Goal: Transaction & Acquisition: Obtain resource

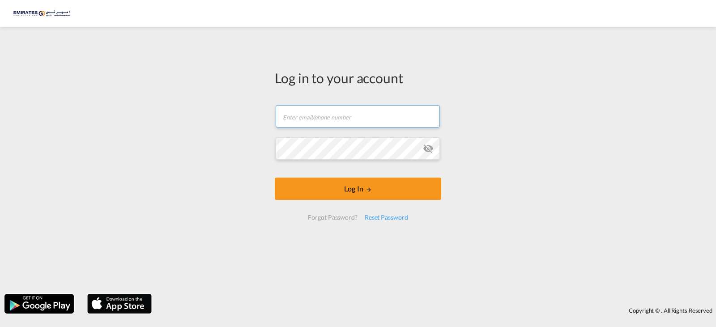
click at [317, 119] on input "text" at bounding box center [357, 116] width 164 height 22
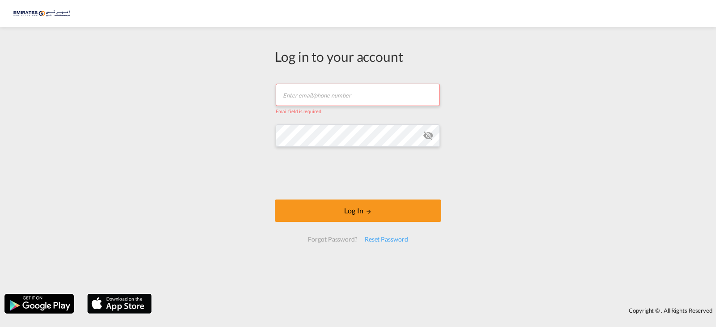
click at [321, 97] on input "text" at bounding box center [357, 95] width 164 height 22
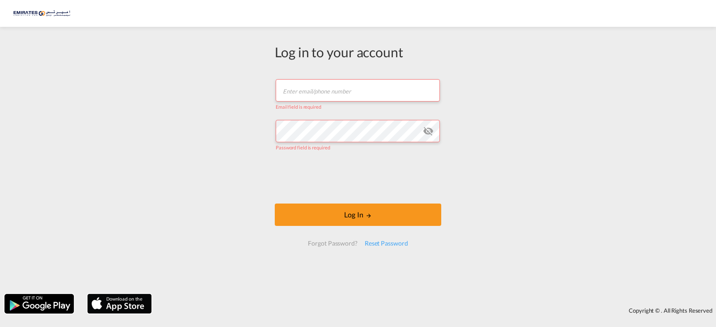
type input "[PERSON_NAME][EMAIL_ADDRESS][DOMAIN_NAME]"
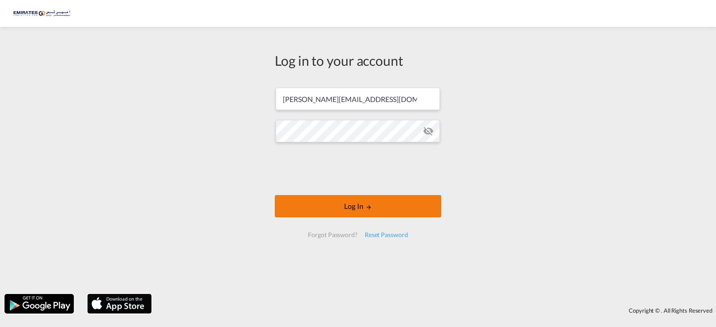
click at [360, 208] on button "Log In" at bounding box center [358, 206] width 166 height 22
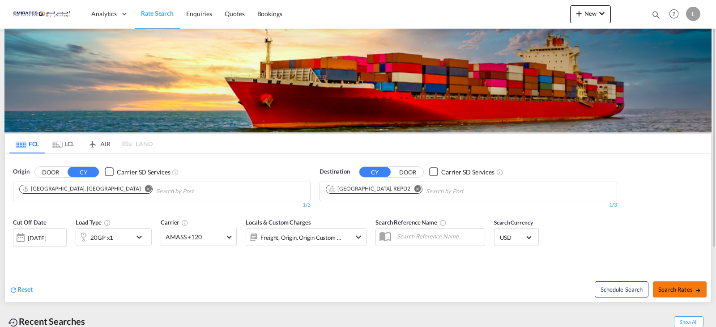
click at [678, 289] on span "Search Rates" at bounding box center [679, 289] width 43 height 7
type input "AEJEA to REPD2 / [DATE]"
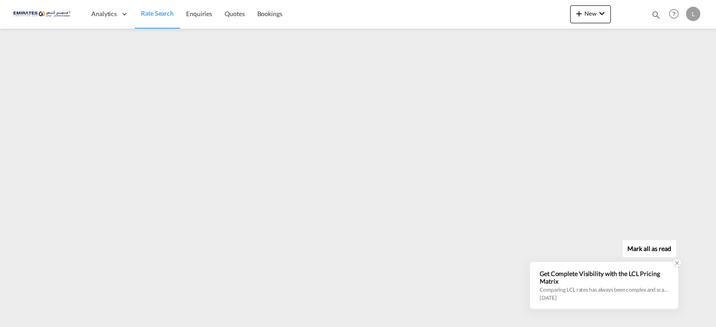
click at [589, 282] on div "Get Complete Visibility with the LCL Pricing Matrix" at bounding box center [603, 277] width 129 height 15
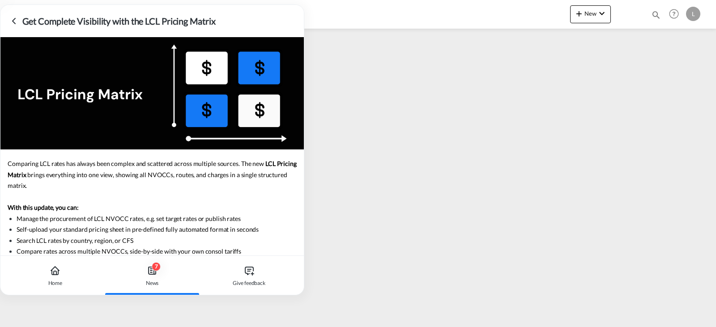
click at [293, 1] on div "Analytics Dashboard Rate Search Enquiries Quotes Bookings New Quote Bookings" at bounding box center [357, 14] width 689 height 28
click at [57, 278] on div "Home" at bounding box center [55, 275] width 91 height 39
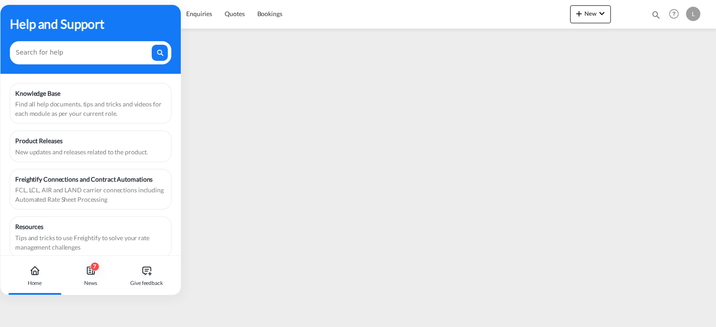
click at [106, 8] on div "Help and Support" at bounding box center [90, 39] width 180 height 69
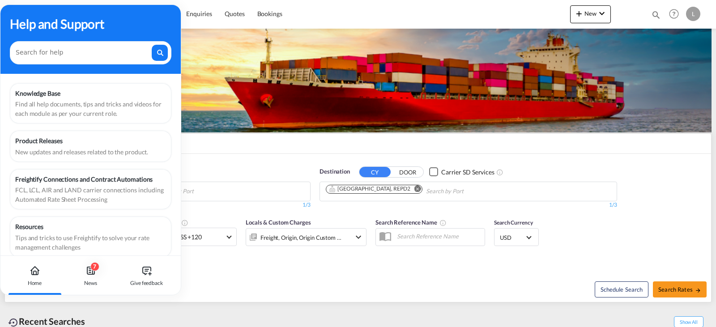
drag, startPoint x: 144, startPoint y: 61, endPoint x: 177, endPoint y: 122, distance: 69.8
click at [143, 65] on div "Help and Support" at bounding box center [90, 39] width 180 height 69
click at [157, 290] on div "Give feedback" at bounding box center [147, 275] width 50 height 39
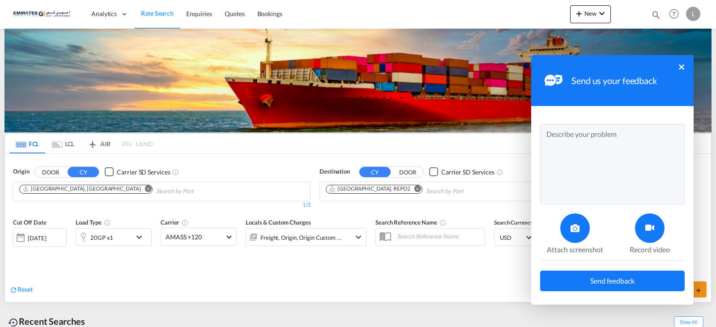
click at [680, 70] on div "Send us your feedback ×" at bounding box center [612, 80] width 162 height 51
click at [689, 57] on div "Send us your feedback ×" at bounding box center [612, 80] width 162 height 51
click at [681, 68] on button "×" at bounding box center [680, 66] width 5 height 5
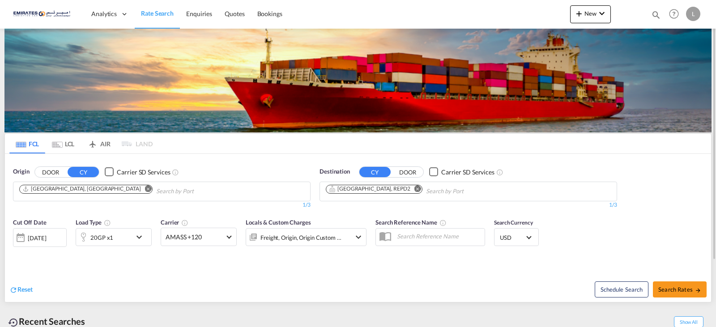
click at [145, 188] on md-icon "Remove" at bounding box center [148, 188] width 7 height 7
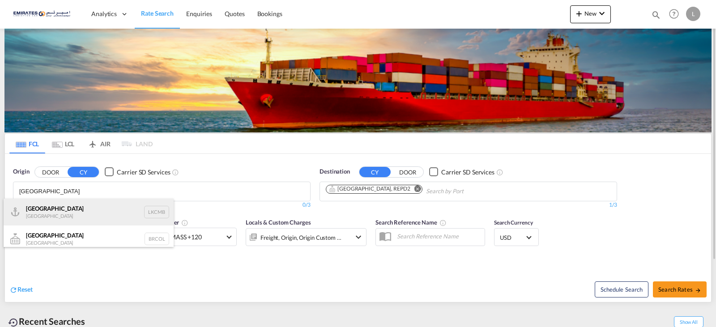
type input "[GEOGRAPHIC_DATA]"
click at [89, 208] on div "Colombo [GEOGRAPHIC_DATA] LKCMB" at bounding box center [89, 212] width 170 height 27
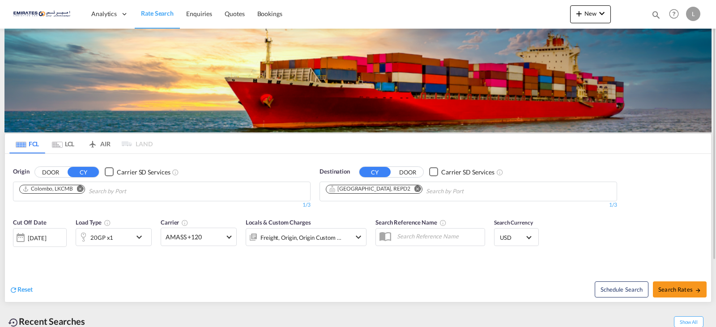
click at [414, 188] on md-icon "Remove" at bounding box center [417, 188] width 7 height 7
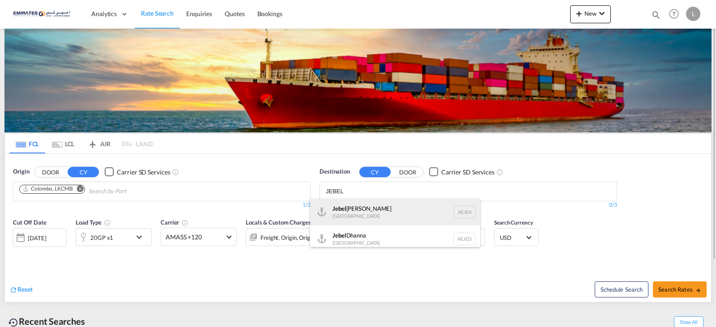
type input "JEBEL"
click at [374, 207] on div "[GEOGRAPHIC_DATA] [GEOGRAPHIC_DATA]" at bounding box center [395, 212] width 170 height 27
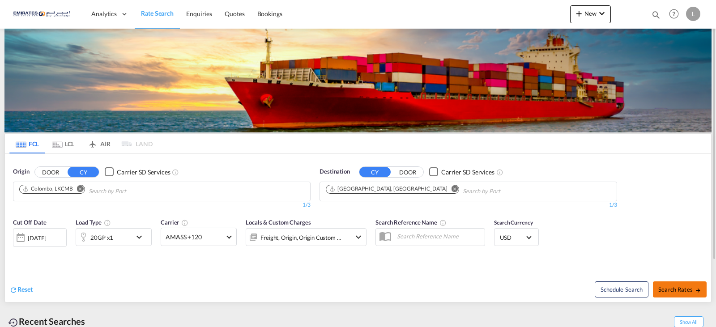
click at [688, 285] on button "Search Rates" at bounding box center [679, 289] width 54 height 16
type input "LKCMB to AEJEA / [DATE]"
click at [80, 187] on md-icon "Remove" at bounding box center [80, 188] width 7 height 7
click at [55, 192] on body "Analytics Dashboard Rate Search Enquiries Quotes Bookings" at bounding box center [358, 163] width 716 height 327
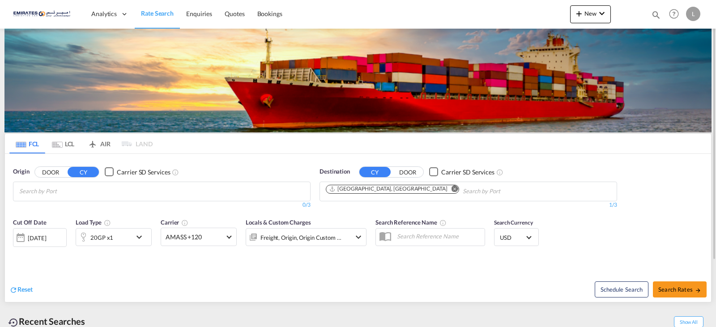
click at [55, 192] on input "Chips input." at bounding box center [61, 191] width 85 height 14
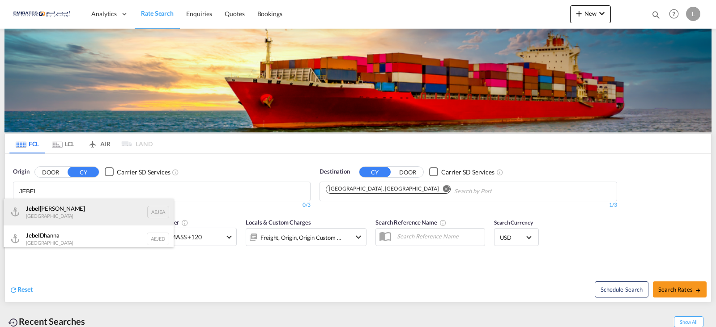
type input "JEBEL"
click at [79, 212] on div "[GEOGRAPHIC_DATA] AEJEA" at bounding box center [89, 212] width 170 height 27
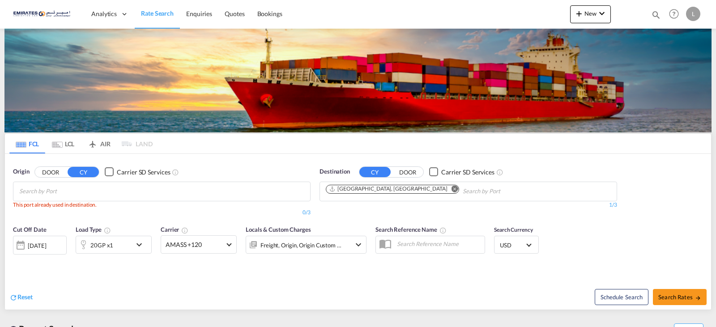
click at [451, 187] on md-icon "Remove" at bounding box center [454, 188] width 7 height 7
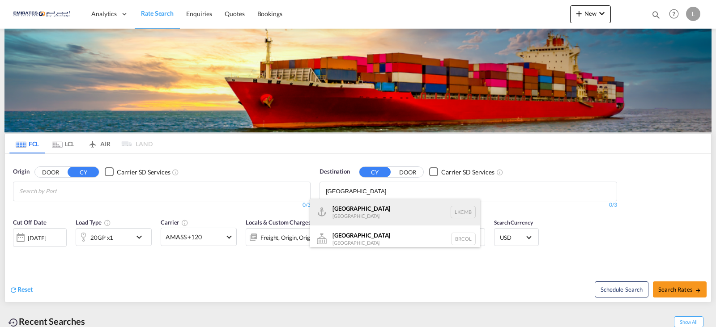
type input "[GEOGRAPHIC_DATA]"
click at [345, 217] on div "Colombo [GEOGRAPHIC_DATA] LKCMB" at bounding box center [395, 212] width 170 height 27
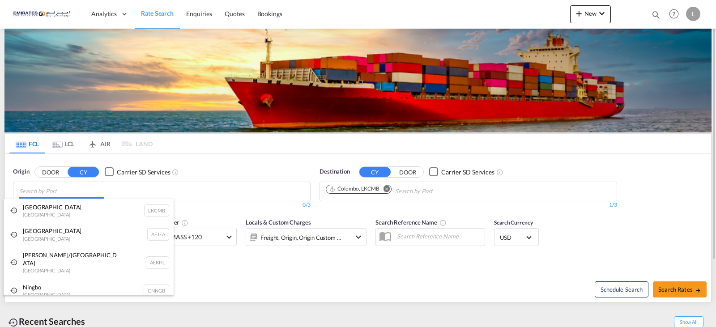
click at [67, 186] on body "Analytics Dashboard Rate Search Enquiries Quotes Bookings" at bounding box center [358, 163] width 716 height 327
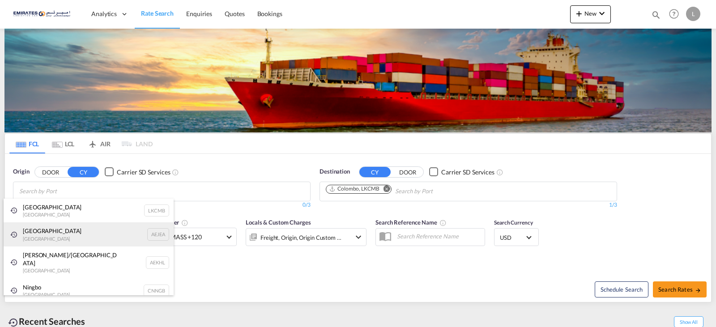
click at [45, 225] on div "[GEOGRAPHIC_DATA] AEJEA" at bounding box center [89, 234] width 170 height 24
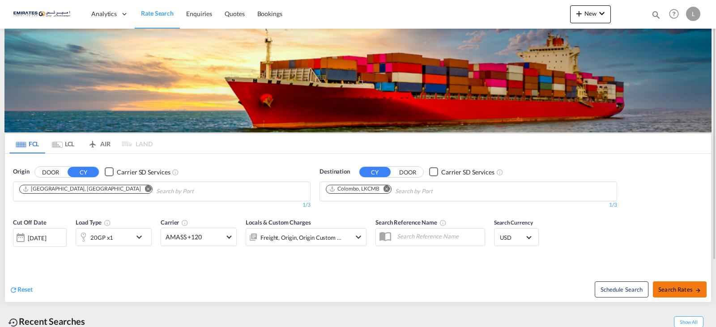
click at [665, 287] on span "Search Rates" at bounding box center [679, 289] width 43 height 7
type input "AEJEA to LKCMB / [DATE]"
